Goal: Communication & Community: Ask a question

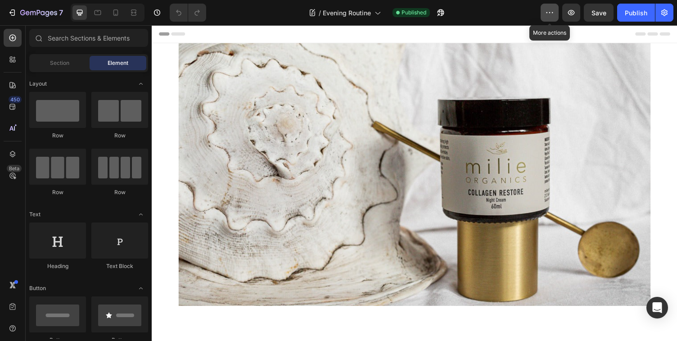
click at [548, 13] on icon "button" at bounding box center [549, 12] width 9 height 9
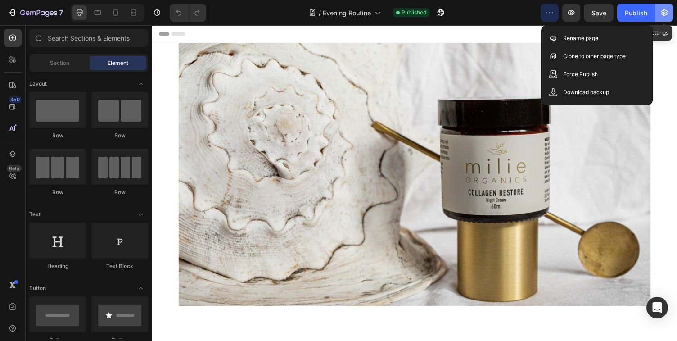
click at [664, 14] on icon "button" at bounding box center [663, 12] width 9 height 9
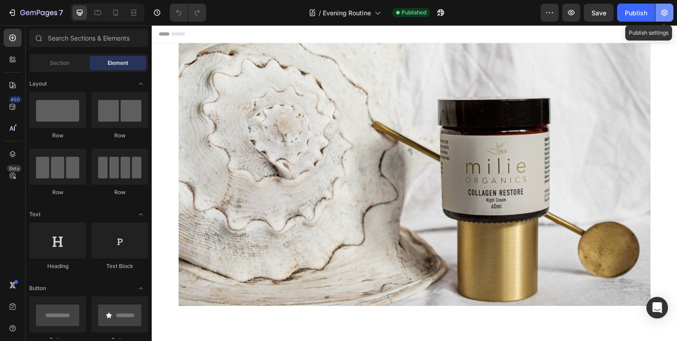
click at [664, 14] on icon "button" at bounding box center [663, 12] width 9 height 9
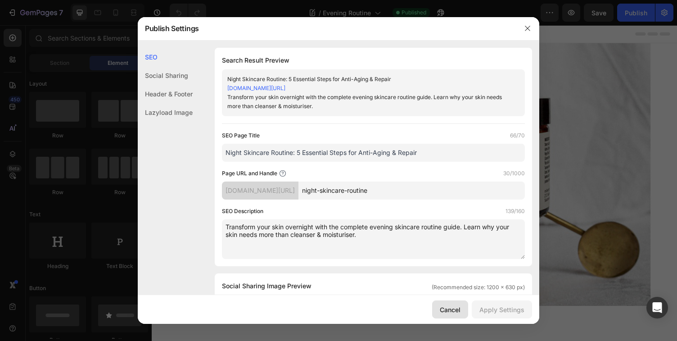
click at [451, 312] on div "Cancel" at bounding box center [450, 309] width 21 height 9
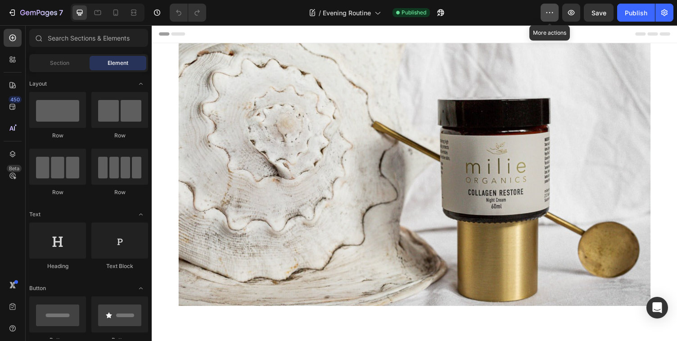
click at [551, 11] on icon "button" at bounding box center [549, 12] width 9 height 9
click at [87, 38] on input "text" at bounding box center [88, 38] width 119 height 18
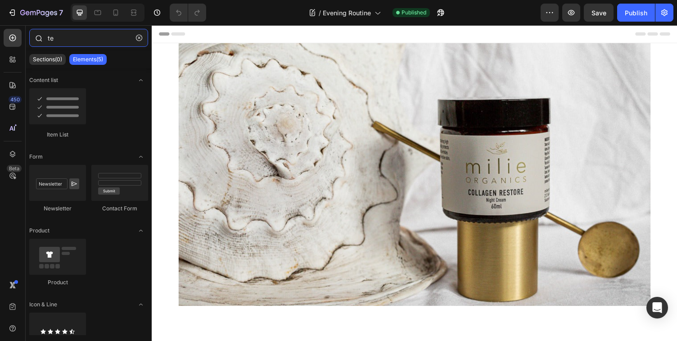
type input "t"
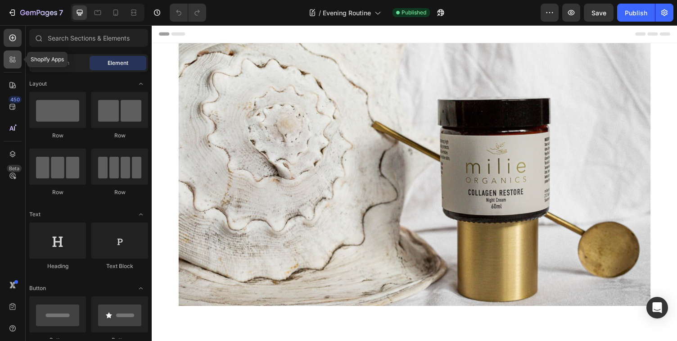
click at [12, 60] on icon at bounding box center [11, 61] width 3 height 3
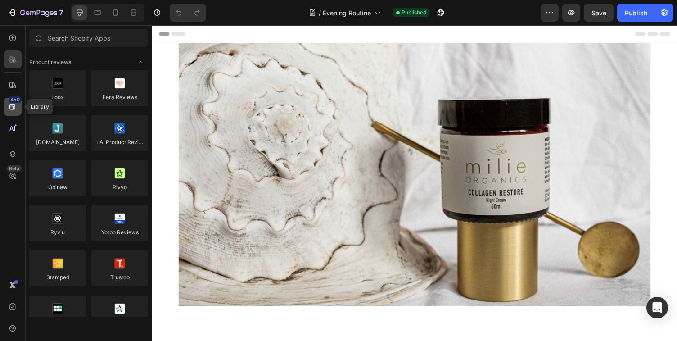
click at [11, 107] on icon at bounding box center [12, 106] width 9 height 9
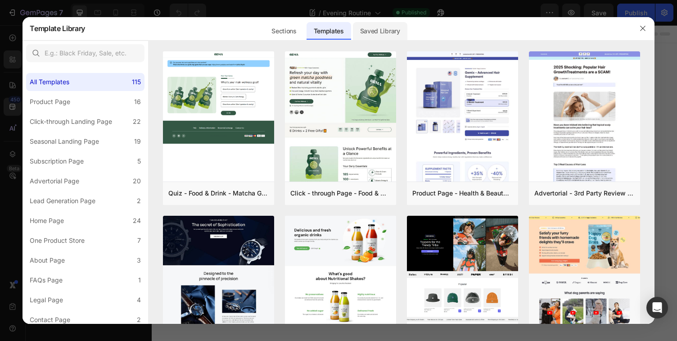
click at [377, 31] on div "Saved Library" at bounding box center [380, 31] width 54 height 18
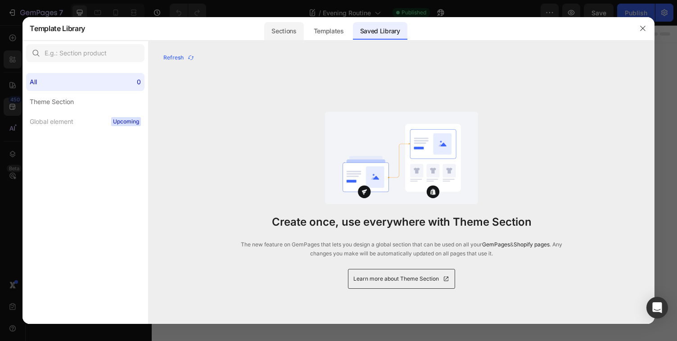
click at [282, 32] on div "Sections" at bounding box center [283, 31] width 39 height 18
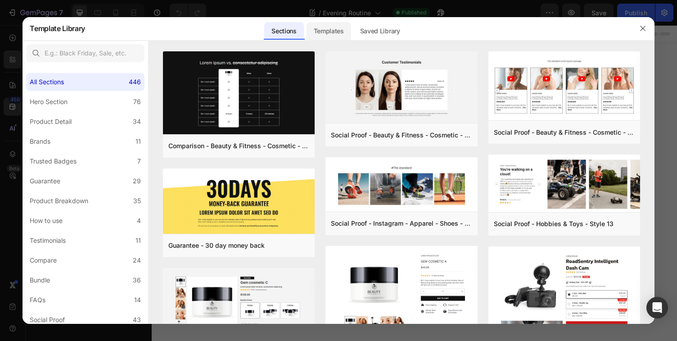
click at [325, 35] on div "Templates" at bounding box center [328, 31] width 45 height 18
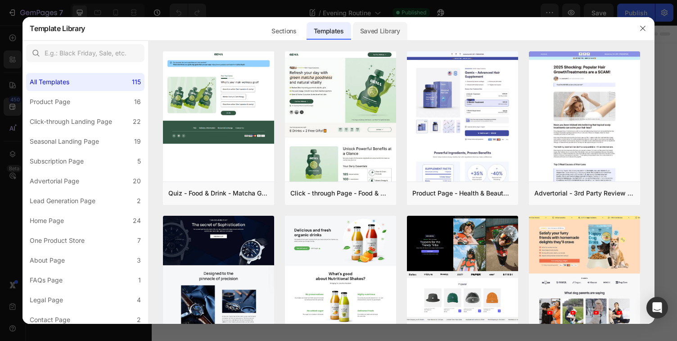
click at [377, 28] on div "Saved Library" at bounding box center [380, 31] width 54 height 18
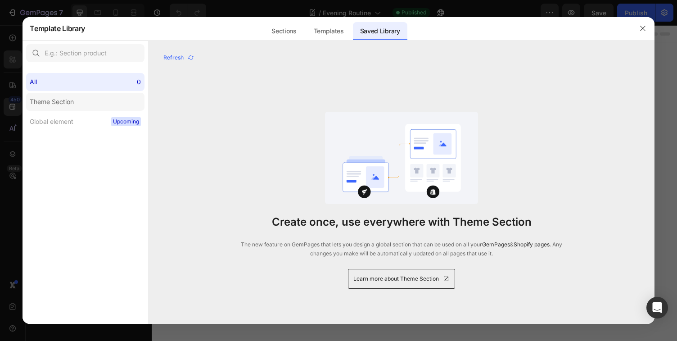
click at [69, 97] on div "Theme Section" at bounding box center [52, 101] width 44 height 11
click at [65, 84] on div "All 0" at bounding box center [85, 82] width 118 height 18
click at [327, 32] on div "Templates" at bounding box center [328, 31] width 45 height 18
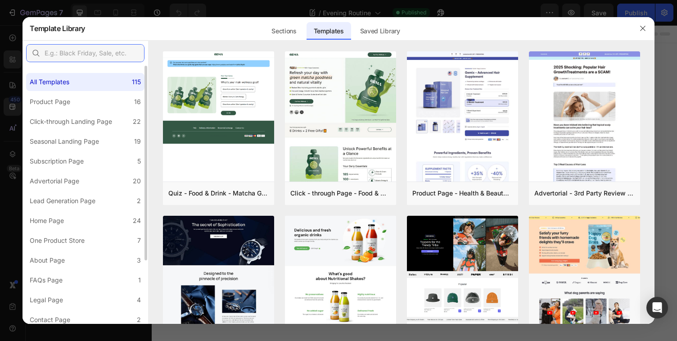
click at [62, 48] on input "text" at bounding box center [85, 53] width 118 height 18
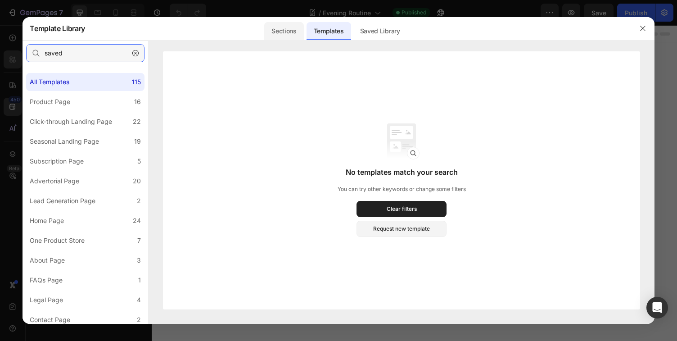
type input "saved"
click at [283, 32] on div "Sections" at bounding box center [283, 31] width 39 height 18
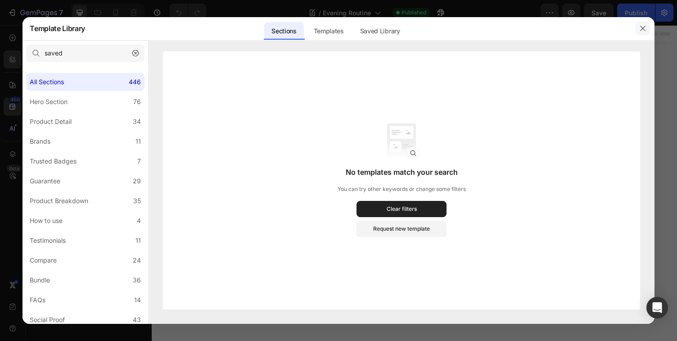
click at [642, 29] on icon "button" at bounding box center [642, 28] width 7 height 7
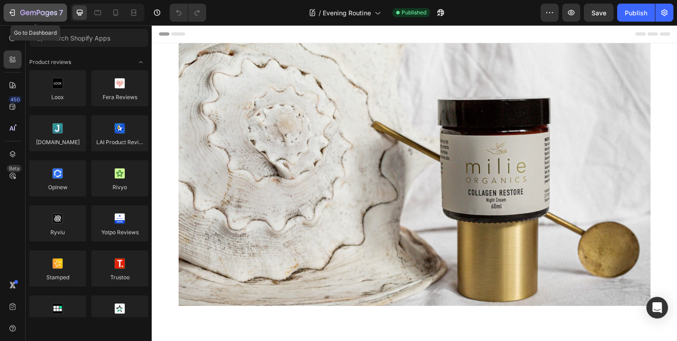
click at [13, 13] on icon "button" at bounding box center [11, 12] width 4 height 3
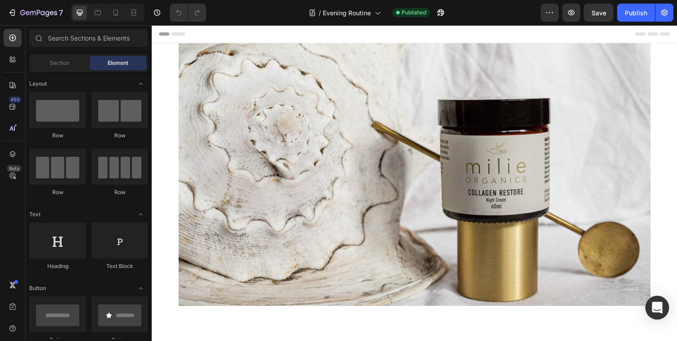
click at [657, 307] on icon "Open Intercom Messenger" at bounding box center [656, 307] width 10 height 12
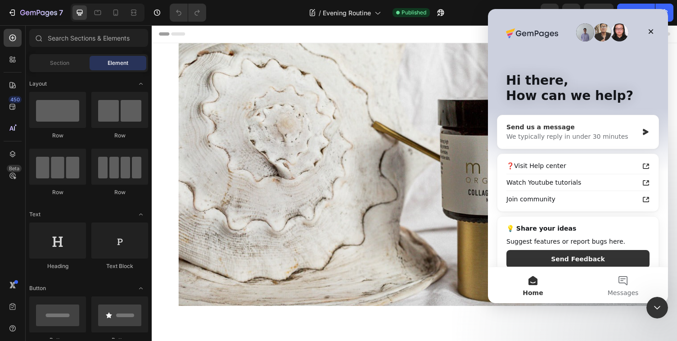
click at [646, 133] on icon "Intercom messenger" at bounding box center [644, 132] width 5 height 6
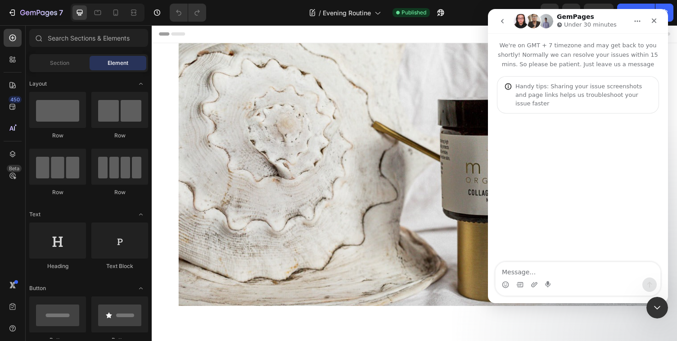
click at [516, 272] on textarea "Message…" at bounding box center [577, 269] width 165 height 15
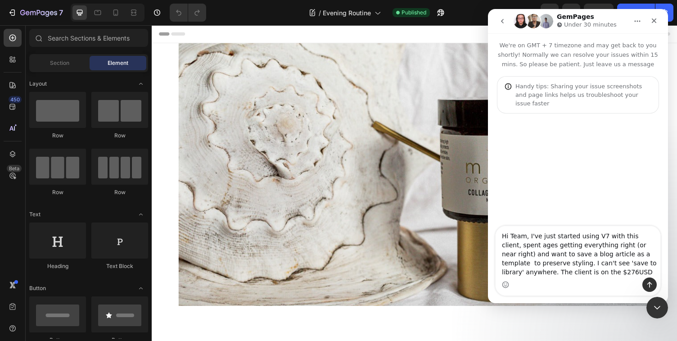
click at [604, 271] on textarea "Hi Team, I've just started using V7 with this client, spent ages getting everyt…" at bounding box center [577, 251] width 165 height 51
click at [620, 272] on textarea "Hi Team, I've just started using V7 with this client, spent ages getting everyt…" at bounding box center [577, 251] width 165 height 51
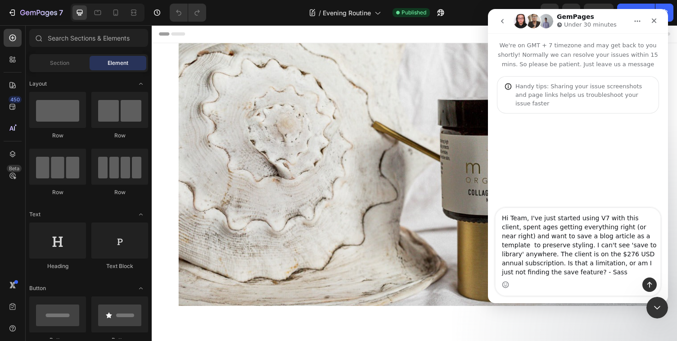
type textarea "Hi Team, I've just started using V7 with this client, spent ages getting everyt…"
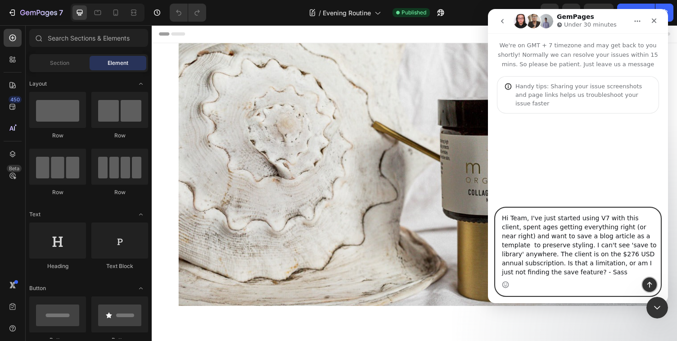
click at [649, 283] on icon "Send a message…" at bounding box center [649, 285] width 5 height 6
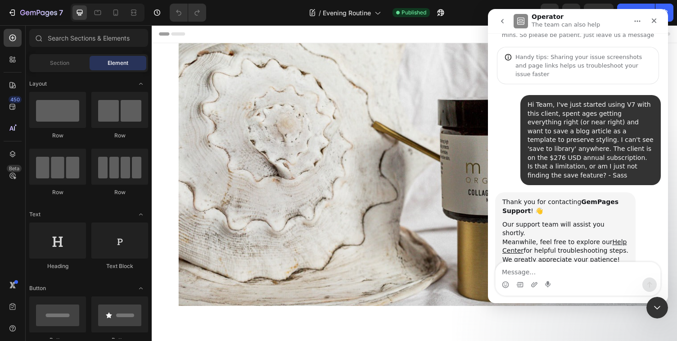
scroll to position [29, 0]
click at [444, 76] on img at bounding box center [422, 179] width 540 height 270
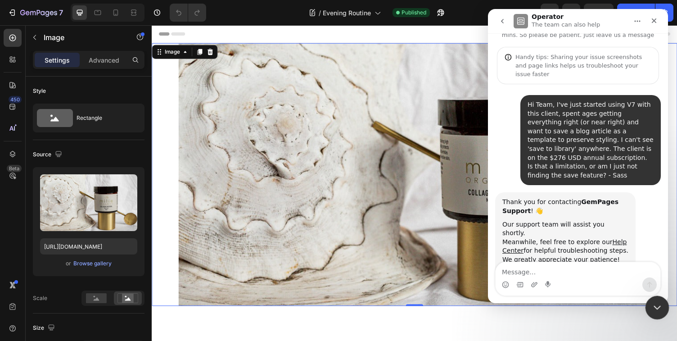
click at [655, 310] on icon "Close Intercom Messenger" at bounding box center [655, 305] width 11 height 11
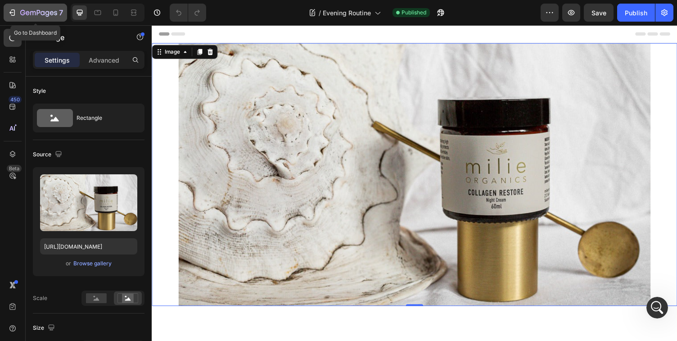
click at [10, 12] on icon "button" at bounding box center [12, 12] width 9 height 9
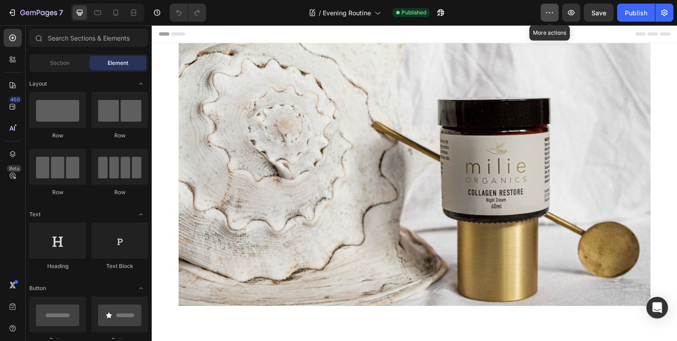
click at [548, 13] on icon "button" at bounding box center [549, 12] width 9 height 9
click at [658, 310] on icon "Open Intercom Messenger" at bounding box center [656, 307] width 10 height 12
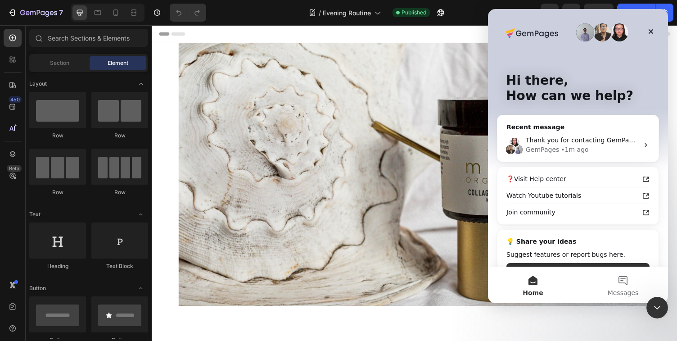
scroll to position [26, 0]
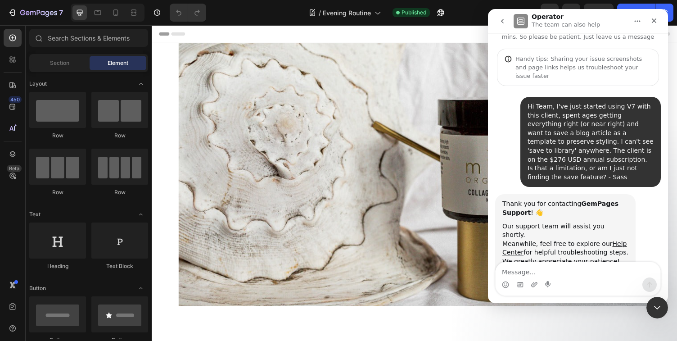
scroll to position [29, 0]
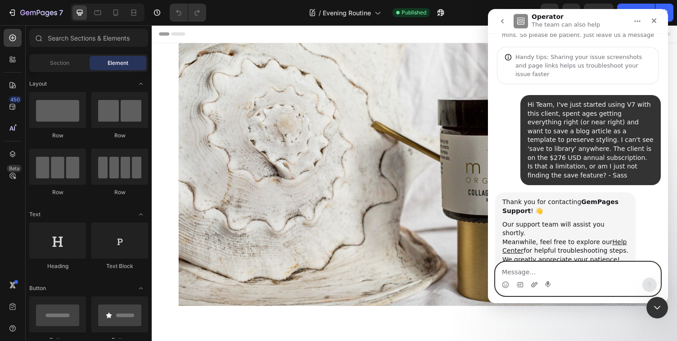
click at [531, 283] on icon "Upload attachment" at bounding box center [533, 284] width 7 height 7
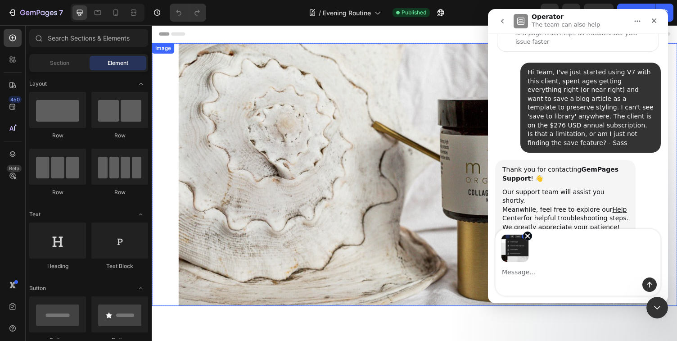
scroll to position [62, 0]
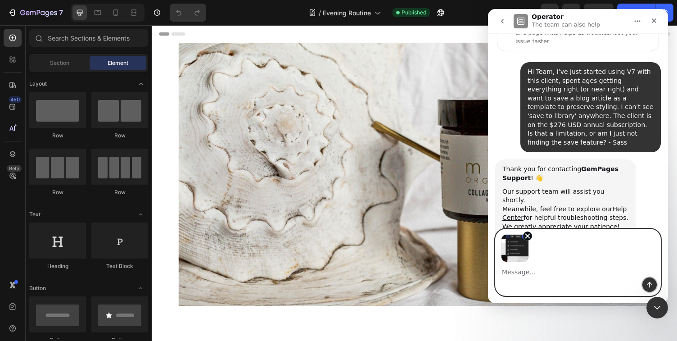
click at [649, 283] on icon "Send a message…" at bounding box center [649, 285] width 5 height 6
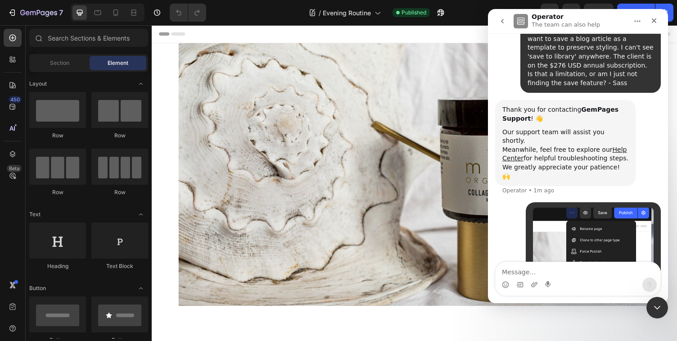
scroll to position [126, 0]
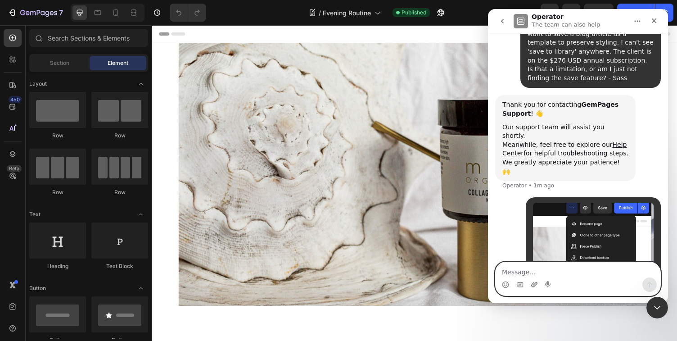
click at [534, 283] on icon "Upload attachment" at bounding box center [533, 284] width 7 height 7
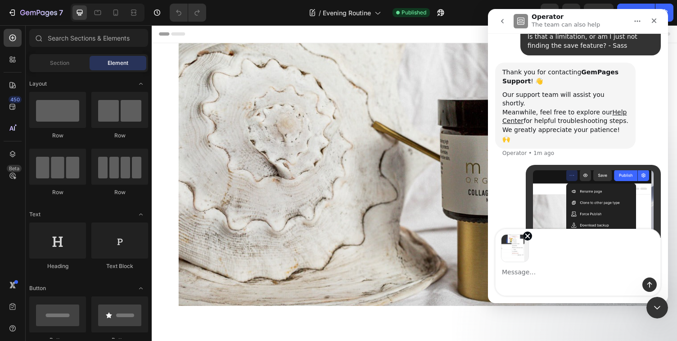
scroll to position [159, 0]
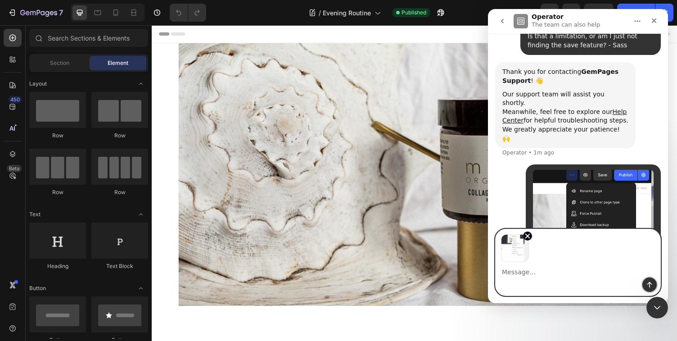
click at [648, 285] on icon "Send a message…" at bounding box center [649, 284] width 7 height 7
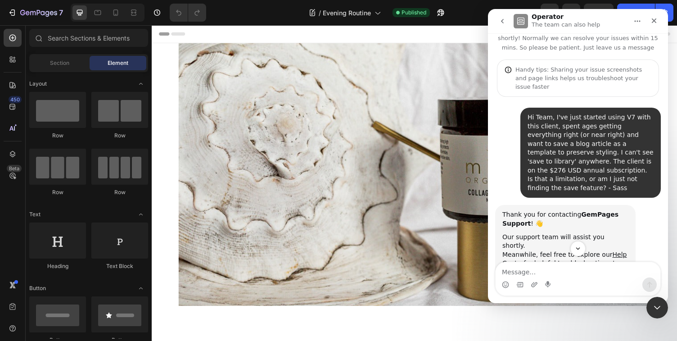
scroll to position [18, 0]
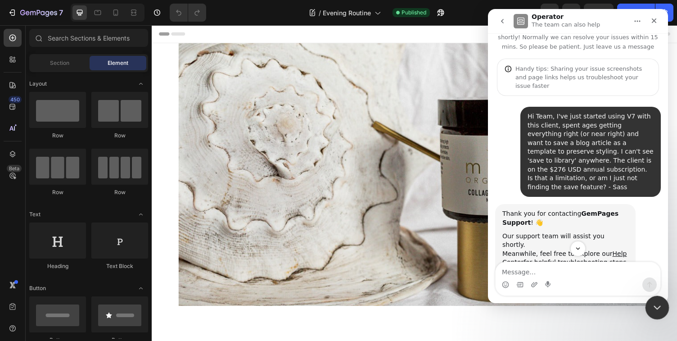
click at [655, 306] on icon "Close Intercom Messenger" at bounding box center [655, 306] width 6 height 4
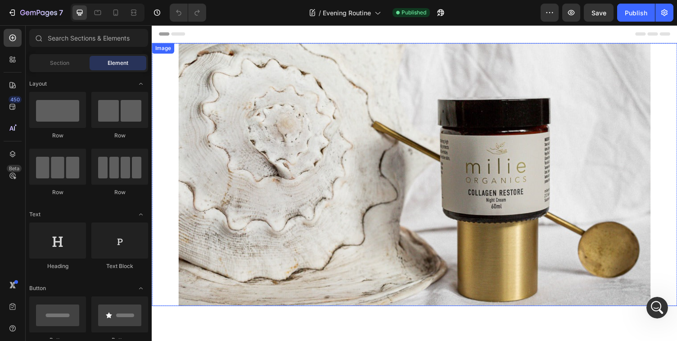
scroll to position [248, 0]
